Goal: Task Accomplishment & Management: Use online tool/utility

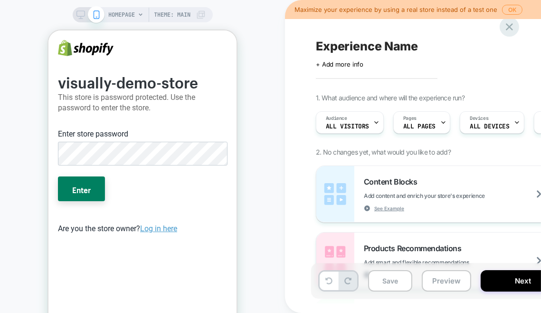
click at [508, 22] on icon at bounding box center [509, 26] width 13 height 13
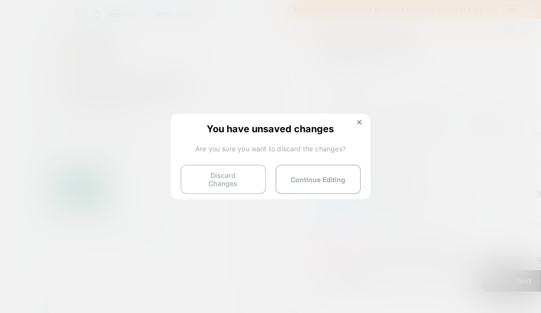
click at [235, 179] on button "Discard Changes" at bounding box center [224, 178] width 86 height 29
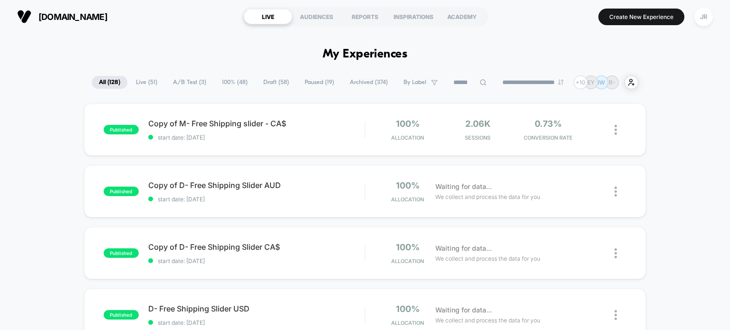
click at [132, 82] on span "Live ( 51 )" at bounding box center [147, 82] width 36 height 13
click at [106, 82] on span "All ( 128 )" at bounding box center [109, 82] width 35 height 13
click at [319, 136] on span "start date: [DATE]" at bounding box center [256, 137] width 217 height 7
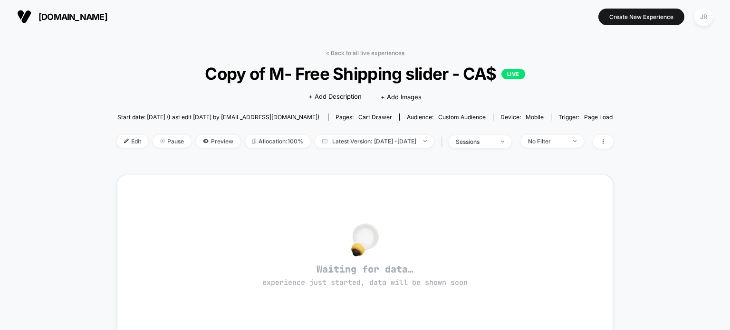
click at [42, 13] on span "[DOMAIN_NAME]" at bounding box center [72, 17] width 69 height 10
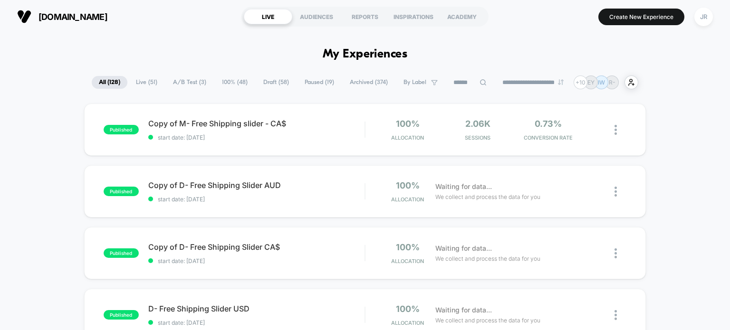
click at [142, 81] on span "Live ( 51 )" at bounding box center [147, 82] width 36 height 13
click at [308, 138] on span "start date: [DATE]" at bounding box center [256, 137] width 217 height 7
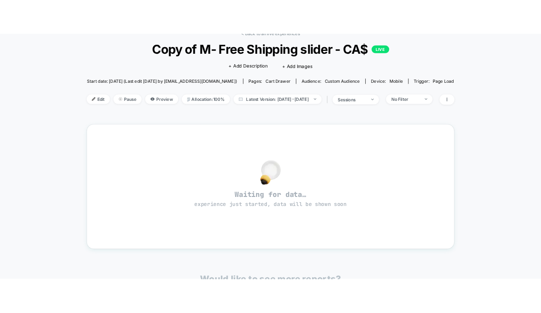
scroll to position [95, 0]
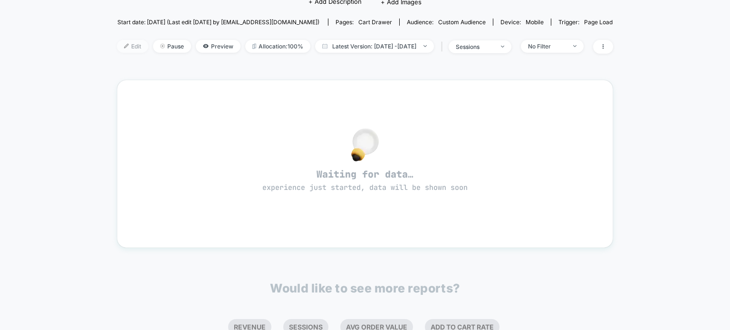
click at [124, 47] on img at bounding box center [126, 46] width 5 height 5
